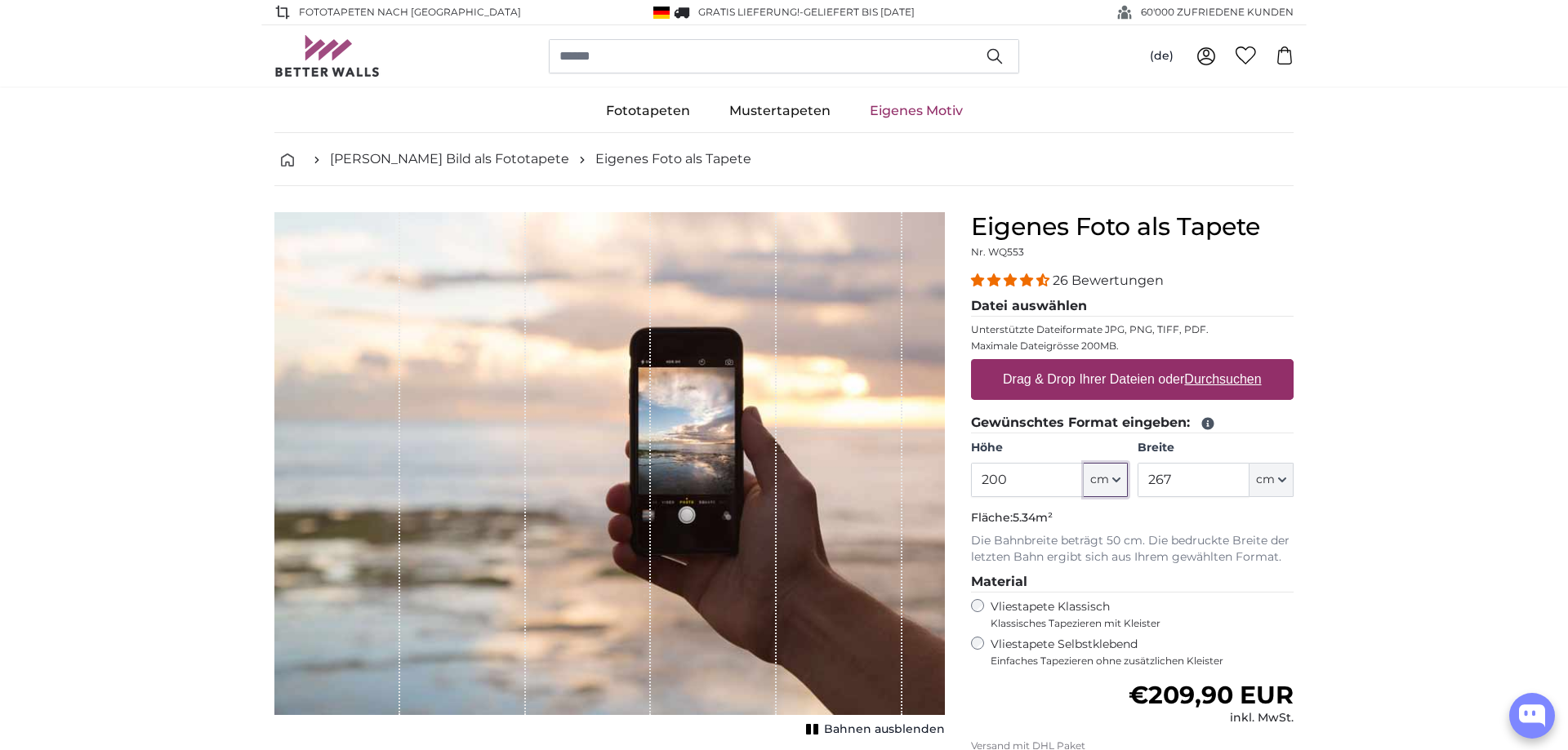
click at [1107, 490] on button "cm" at bounding box center [1105, 480] width 44 height 35
click at [1107, 477] on span "cm" at bounding box center [1100, 480] width 19 height 16
click at [1274, 482] on span "cm" at bounding box center [1265, 480] width 19 height 16
click at [1281, 530] on link "Centimeter (cm)" at bounding box center [1271, 523] width 143 height 29
click at [1277, 487] on button "cm" at bounding box center [1271, 480] width 44 height 35
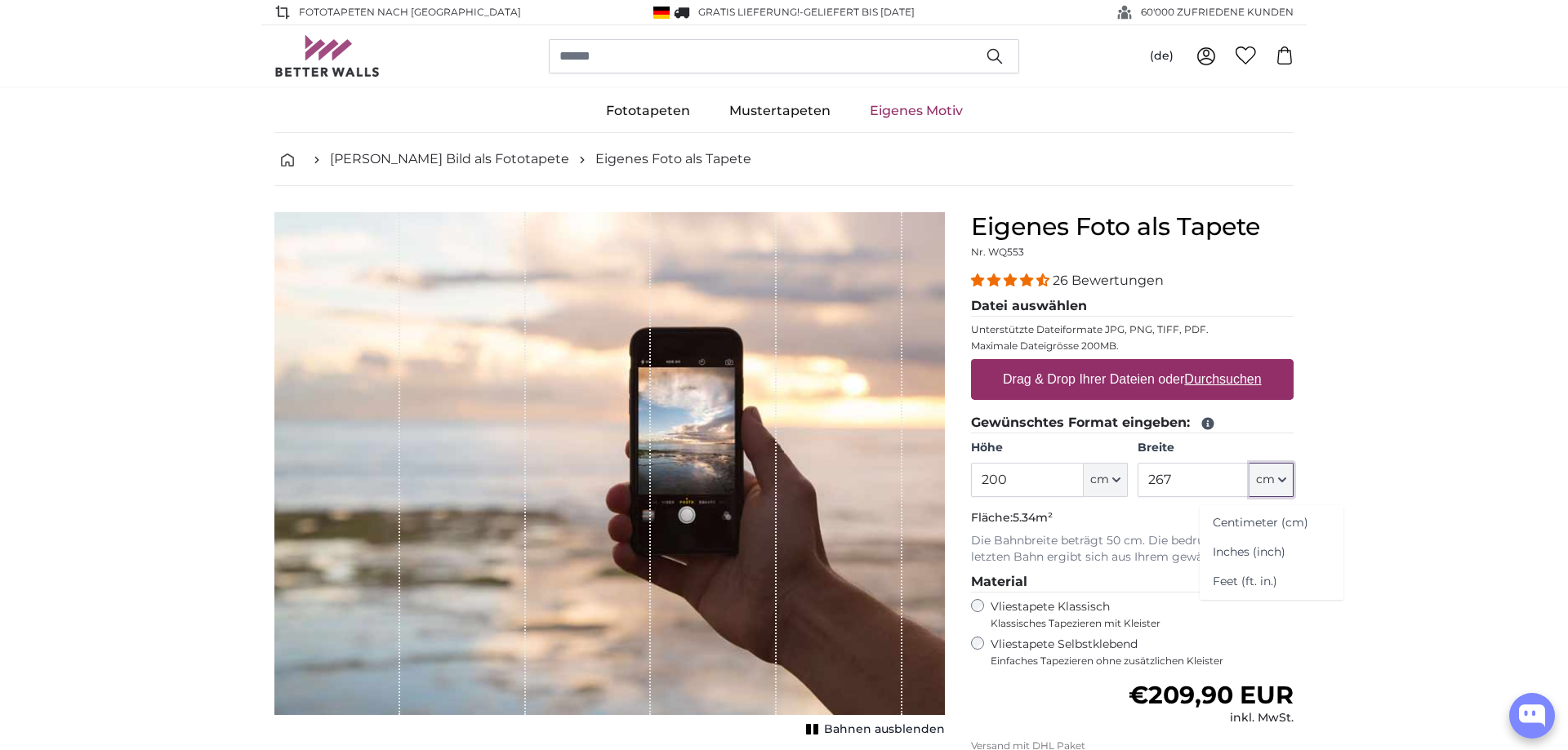
click at [1275, 487] on button "cm" at bounding box center [1271, 480] width 44 height 35
drag, startPoint x: 1182, startPoint y: 483, endPoint x: 784, endPoint y: 508, distance: 398.8
click at [1138, 498] on input "267" at bounding box center [1193, 480] width 112 height 35
type input "300"
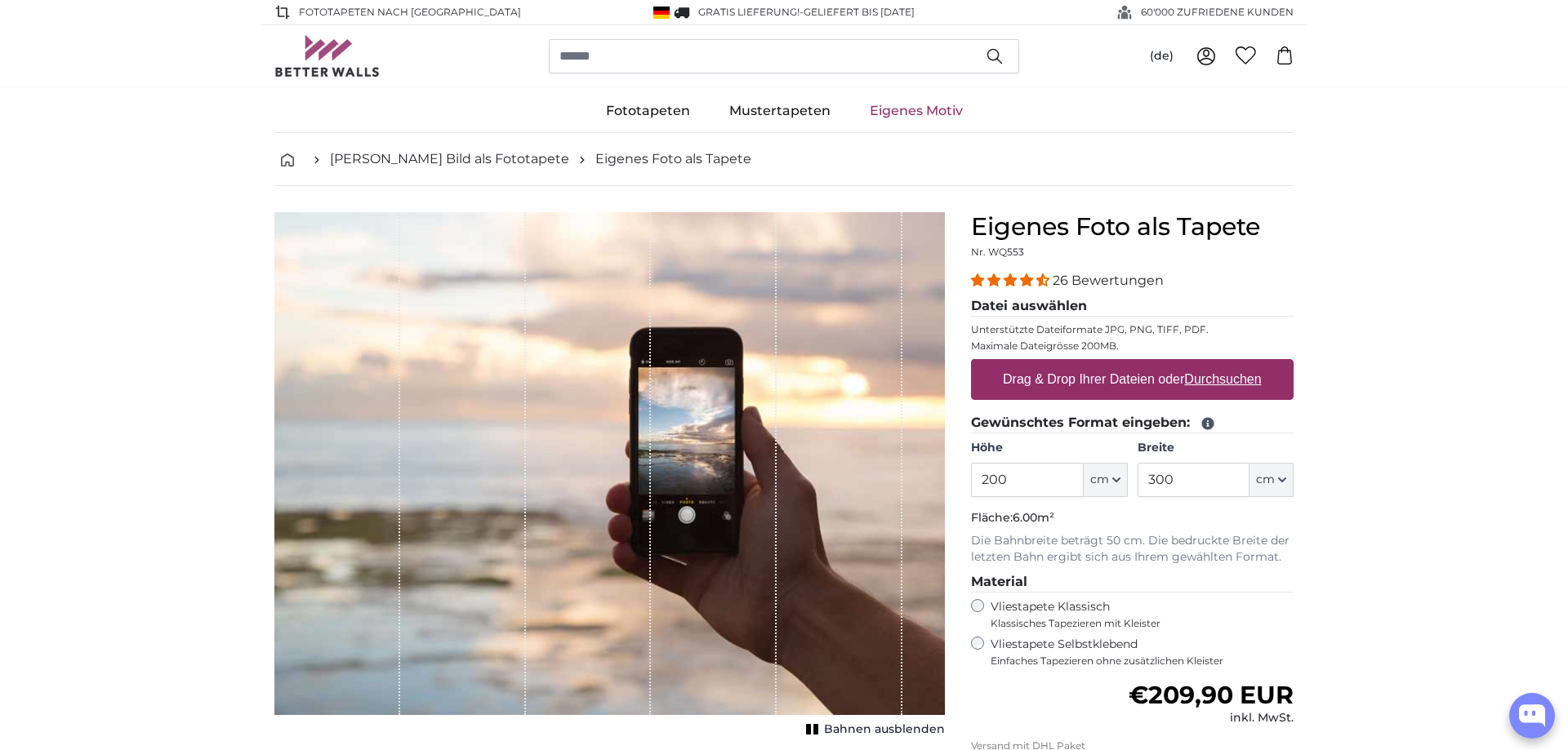
drag, startPoint x: 693, startPoint y: 482, endPoint x: 632, endPoint y: 482, distance: 61.0
click at [631, 482] on div "1 of 1" at bounding box center [609, 464] width 670 height 503
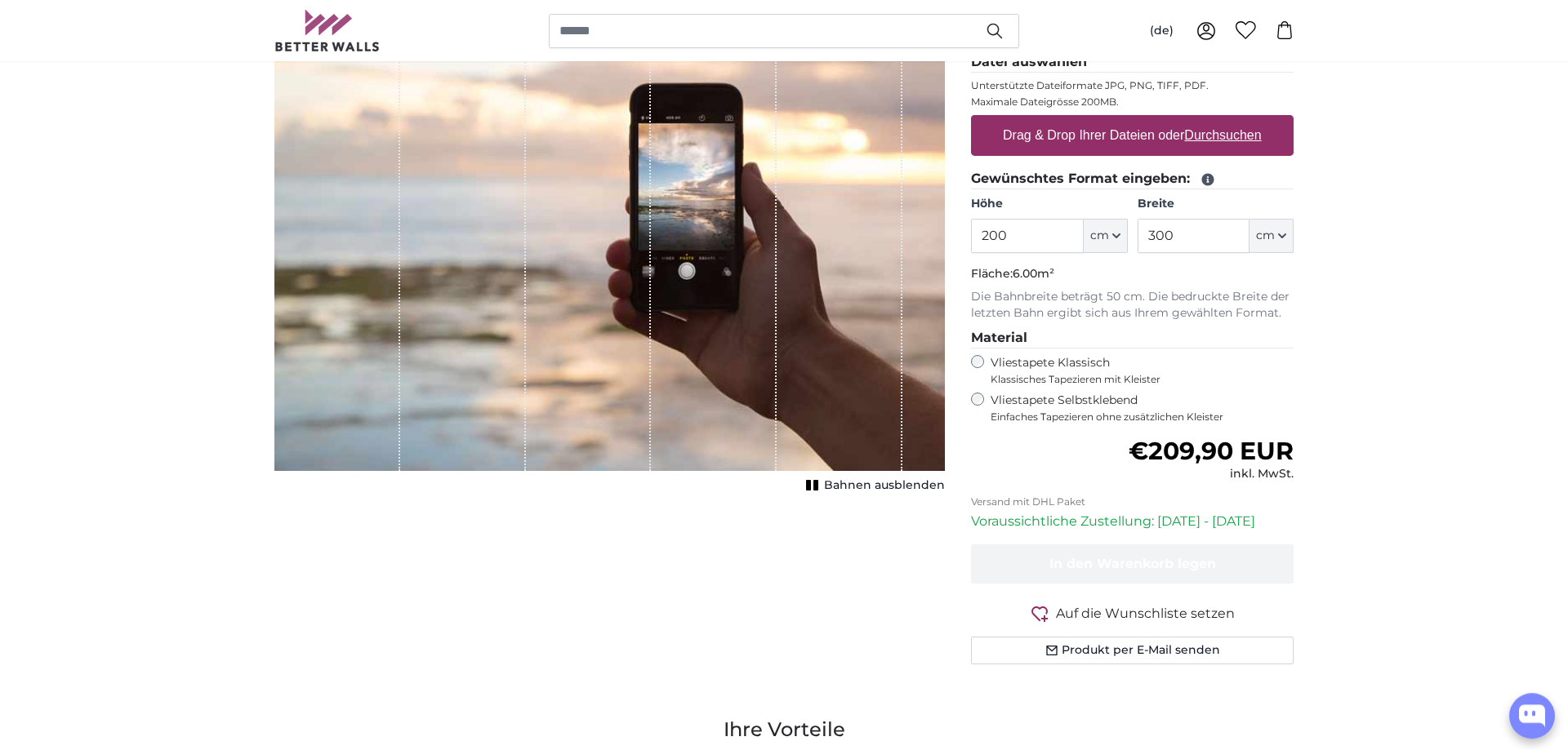
scroll to position [250, 0]
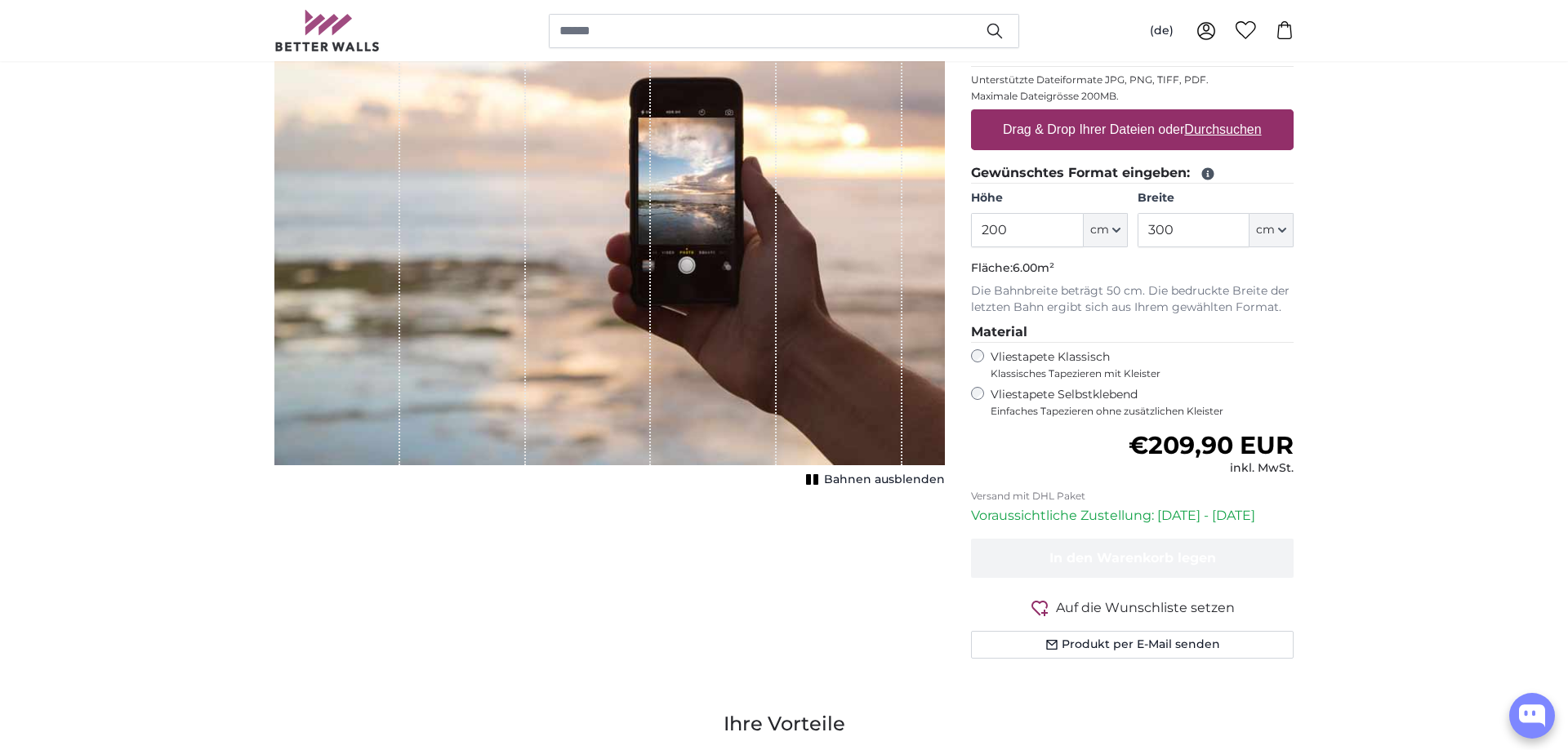
click at [845, 481] on span "Bahnen ausblenden" at bounding box center [883, 480] width 121 height 16
click at [845, 481] on span "Bahnen einblenden" at bounding box center [884, 480] width 120 height 16
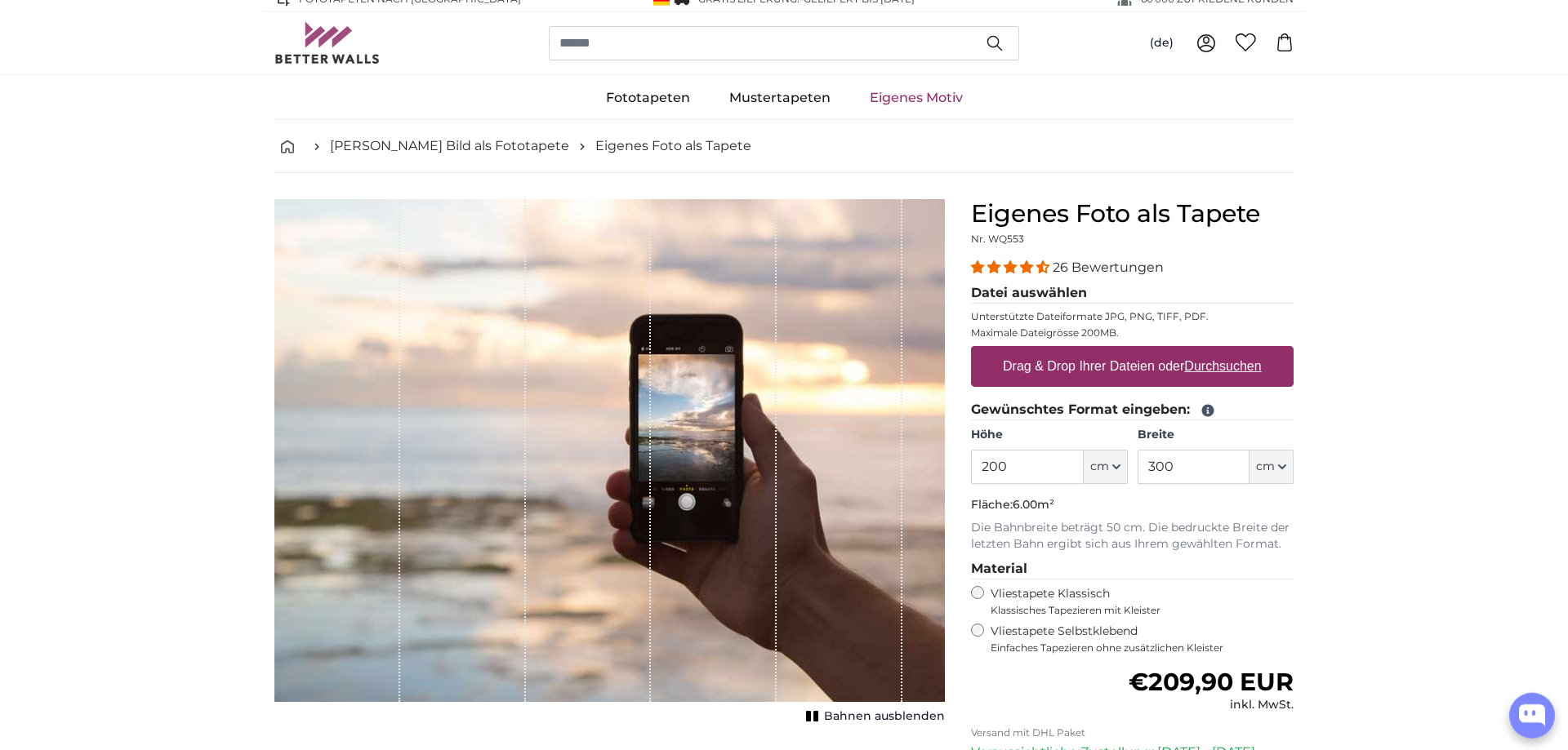
scroll to position [0, 0]
